Goal: Task Accomplishment & Management: Use online tool/utility

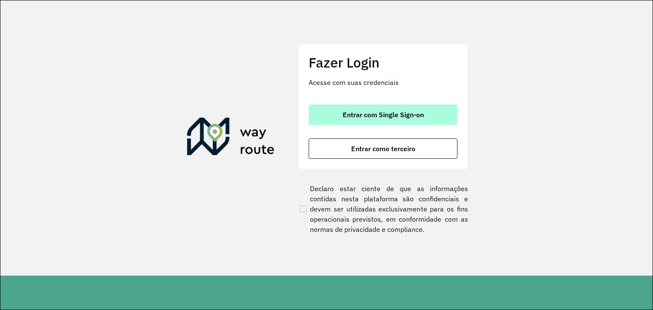
click at [354, 118] on span "Entrar com Single Sign-on" at bounding box center [383, 114] width 81 height 7
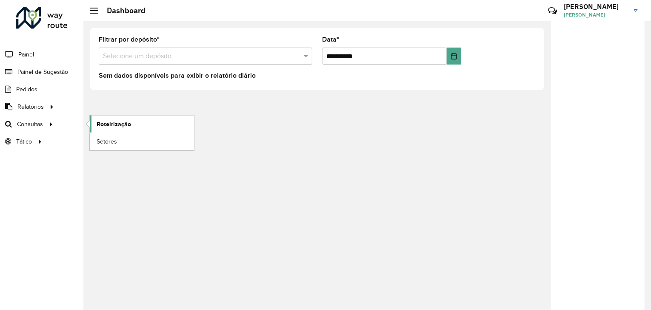
click at [118, 127] on span "Roteirização" at bounding box center [114, 124] width 34 height 9
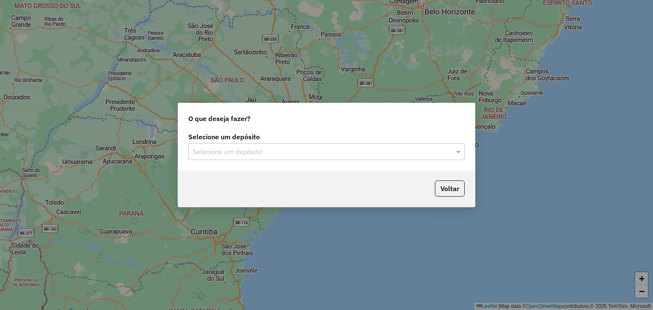
drag, startPoint x: 257, startPoint y: 149, endPoint x: 257, endPoint y: 155, distance: 6.0
click at [257, 150] on input "text" at bounding box center [318, 152] width 251 height 10
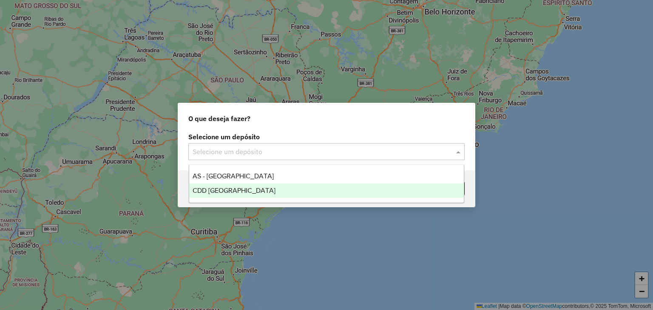
click at [257, 191] on span "CDD [GEOGRAPHIC_DATA]" at bounding box center [234, 190] width 83 height 7
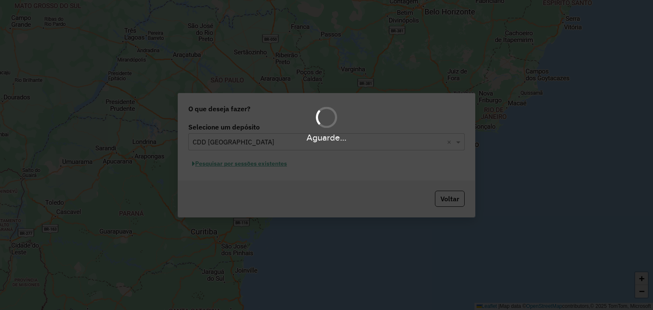
click at [293, 182] on hb-app "Aguarde... Pop-up bloqueado! Seu navegador bloqueou automáticamente a abertura …" at bounding box center [326, 155] width 653 height 310
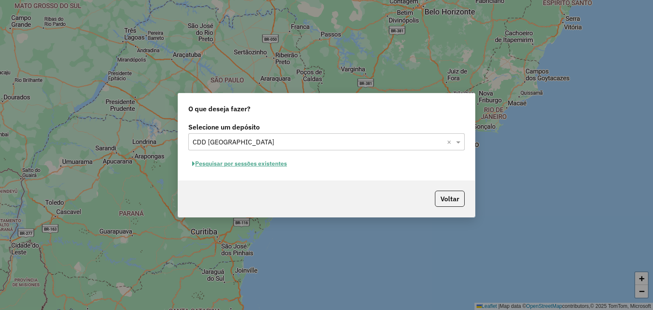
click at [276, 165] on button "Pesquisar por sessões existentes" at bounding box center [239, 163] width 102 height 13
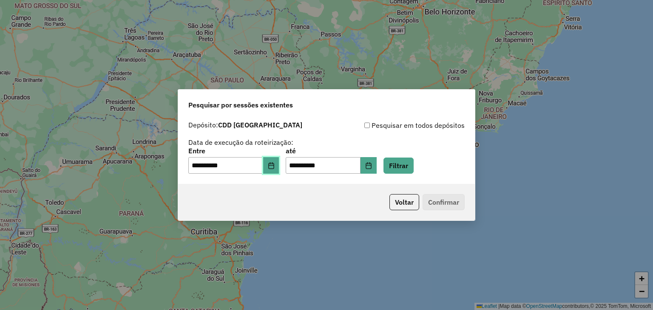
click at [275, 164] on icon "Choose Date" at bounding box center [271, 165] width 7 height 7
drag, startPoint x: 319, startPoint y: 204, endPoint x: 327, endPoint y: 197, distance: 10.5
click at [320, 203] on div "Voltar Confirmar" at bounding box center [326, 202] width 297 height 37
click at [400, 161] on button "Filtrar" at bounding box center [399, 166] width 30 height 16
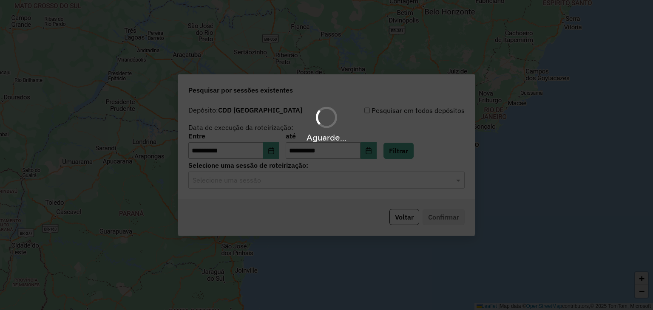
drag, startPoint x: 279, startPoint y: 176, endPoint x: 273, endPoint y: 180, distance: 7.4
click at [277, 177] on div "Aguarde..." at bounding box center [326, 155] width 653 height 310
drag, startPoint x: 264, startPoint y: 182, endPoint x: 261, endPoint y: 185, distance: 4.5
click at [264, 183] on hb-app "**********" at bounding box center [326, 155] width 653 height 310
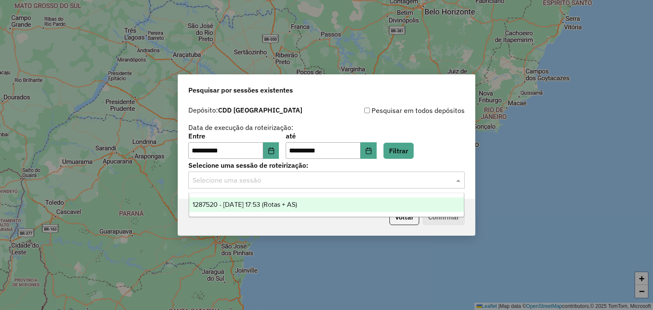
click at [256, 187] on div "Selecione uma sessão" at bounding box center [326, 180] width 276 height 17
click at [240, 201] on span "1287520 - [DATE] 17:53 (Rotas + AS)" at bounding box center [245, 204] width 105 height 7
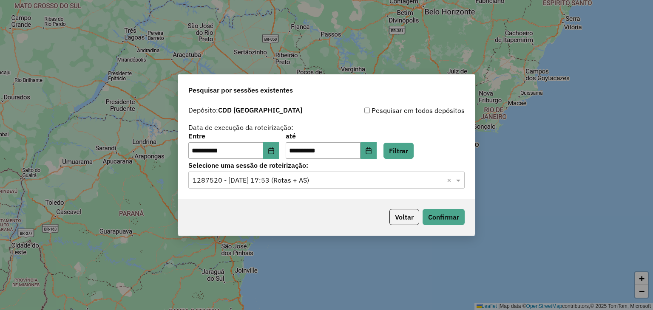
drag, startPoint x: 265, startPoint y: 219, endPoint x: 303, endPoint y: 218, distance: 38.3
click at [268, 219] on div "Voltar Confirmar" at bounding box center [326, 217] width 297 height 37
click at [439, 215] on button "Confirmar" at bounding box center [444, 217] width 42 height 16
